Goal: Task Accomplishment & Management: Use online tool/utility

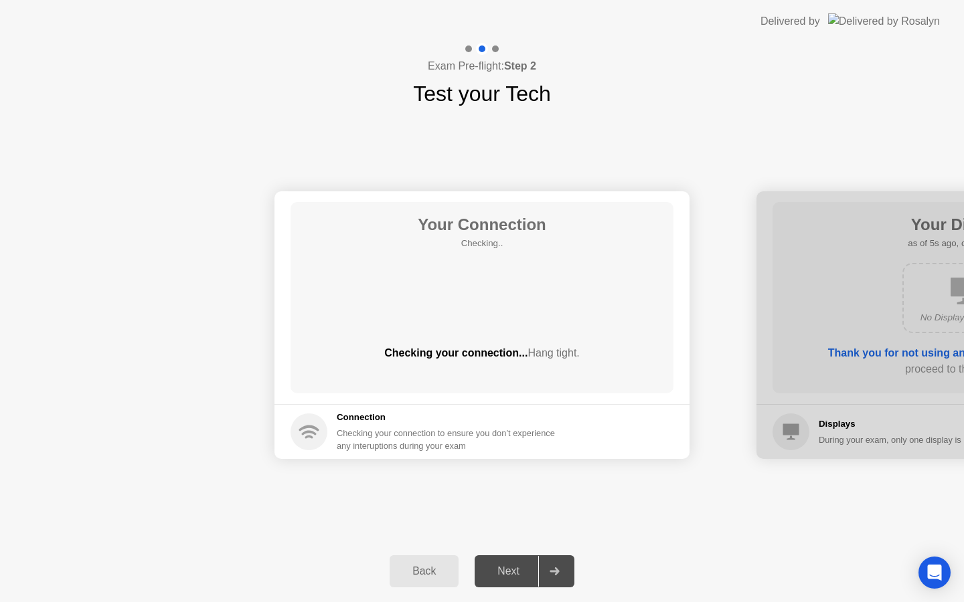
click at [873, 112] on div "Your Connection Checking.. Checking your connection... Hang tight. Connection C…" at bounding box center [482, 325] width 964 height 431
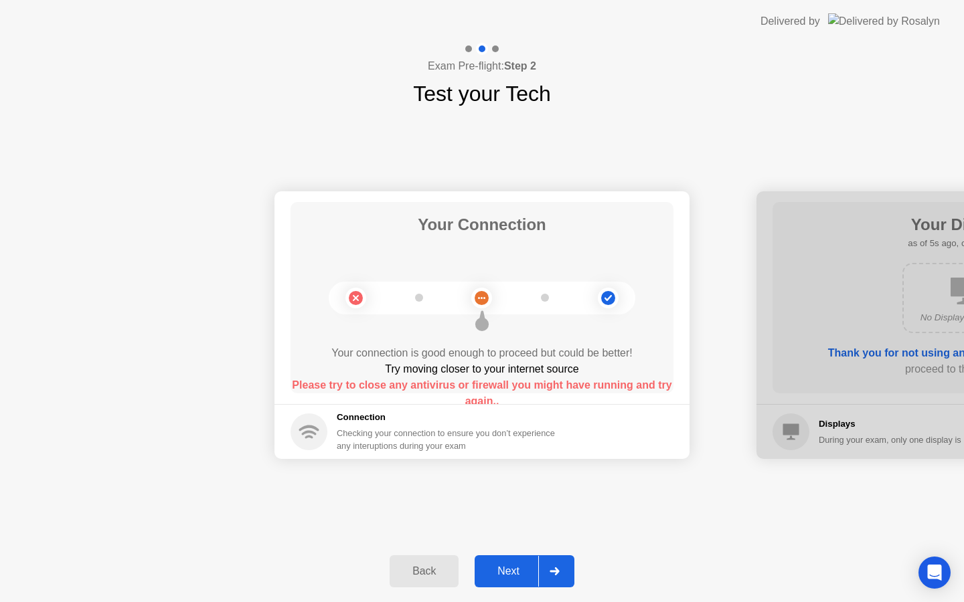
click at [550, 569] on icon at bounding box center [554, 571] width 10 height 8
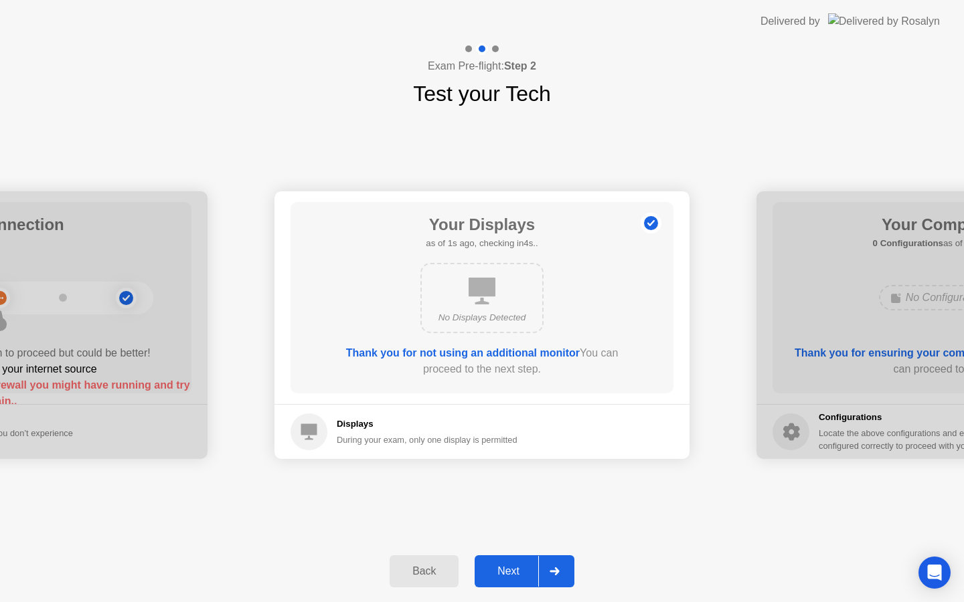
click at [550, 569] on icon at bounding box center [554, 571] width 10 height 8
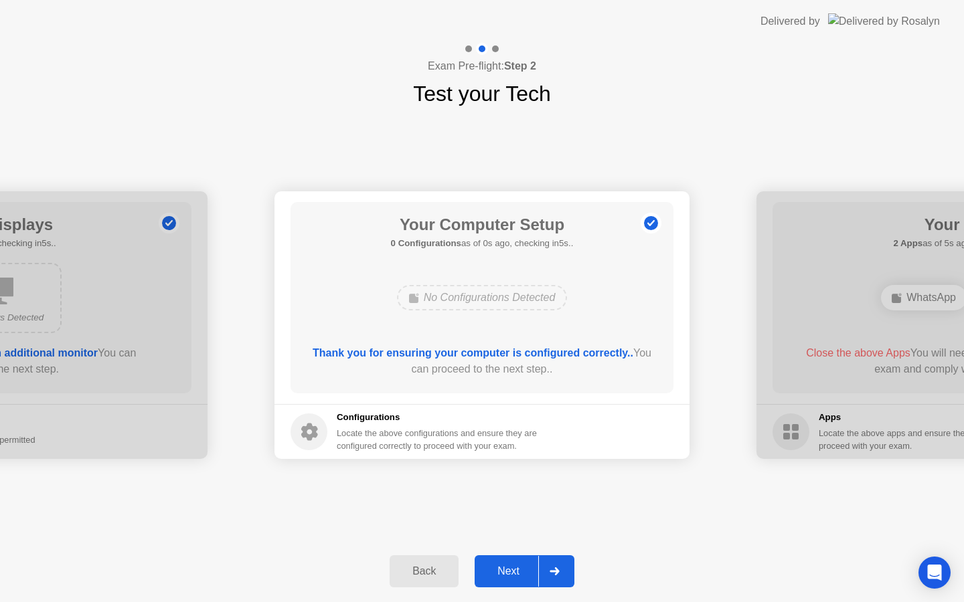
click at [550, 569] on icon at bounding box center [554, 571] width 10 height 8
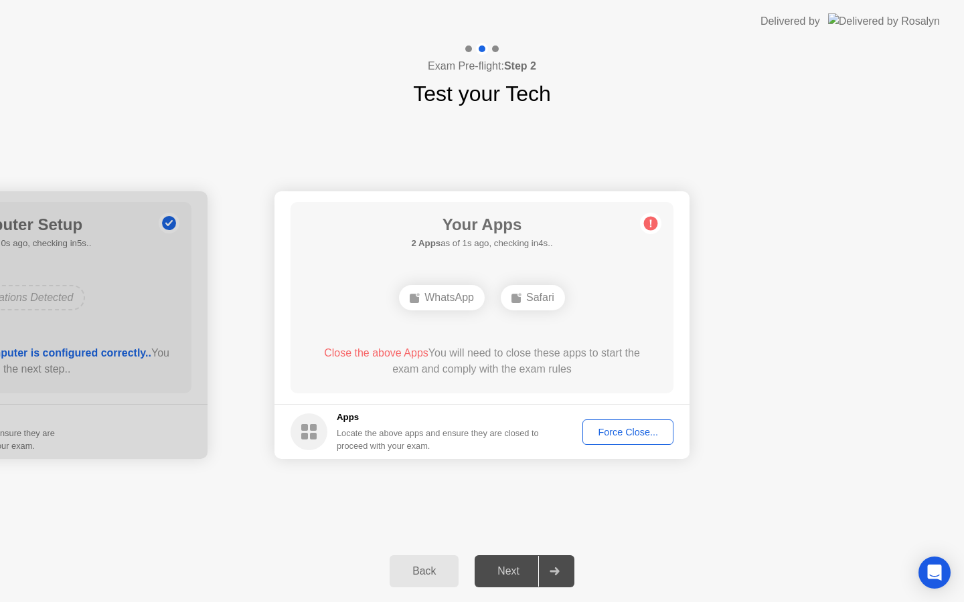
click at [638, 432] on div "Force Close..." at bounding box center [628, 432] width 82 height 11
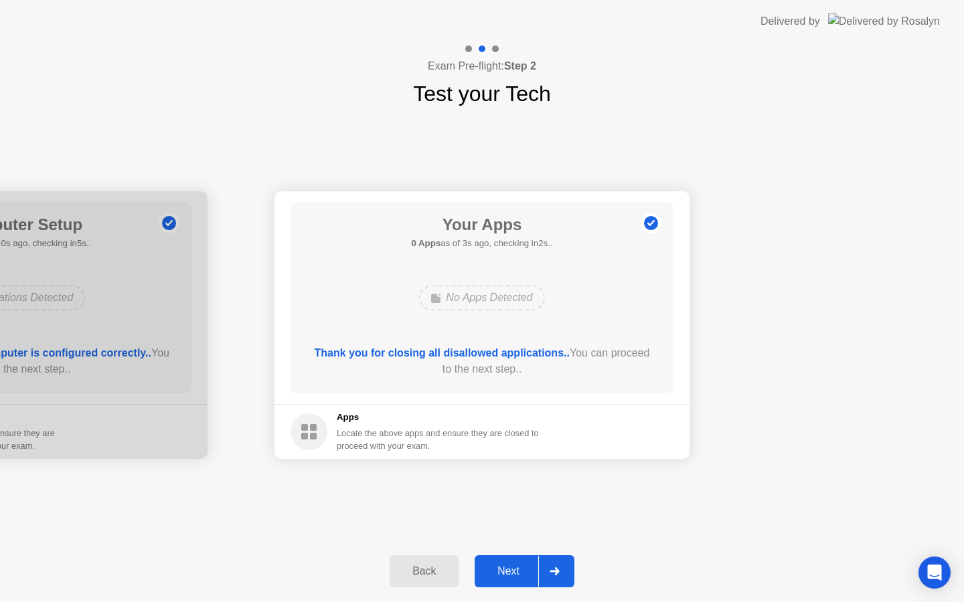
click at [551, 589] on div "Back Next" at bounding box center [482, 572] width 964 height 62
click at [553, 570] on icon at bounding box center [553, 571] width 9 height 8
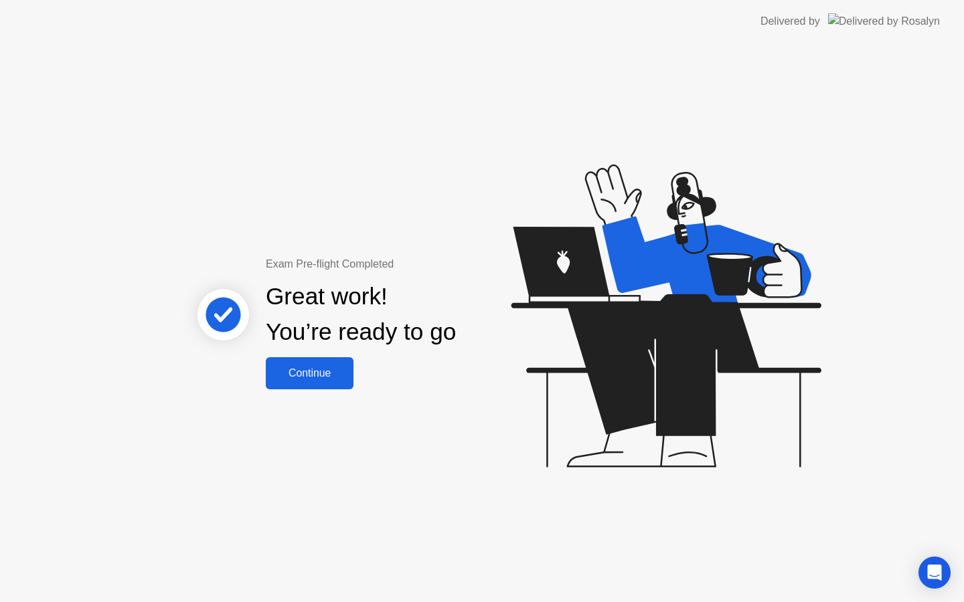
click at [329, 371] on div "Continue" at bounding box center [310, 373] width 80 height 12
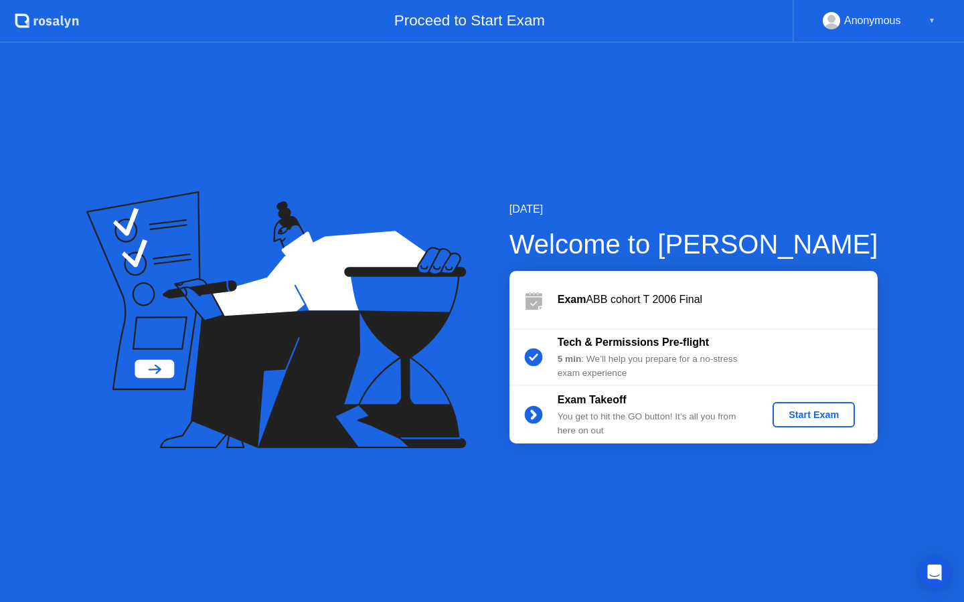
click at [832, 425] on button "Start Exam" at bounding box center [813, 414] width 82 height 25
